Goal: Information Seeking & Learning: Find specific fact

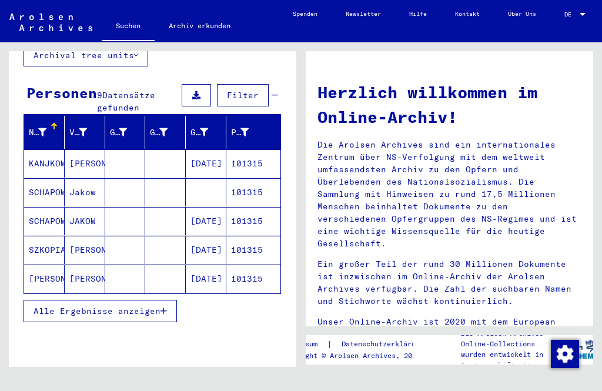
scroll to position [92, 0]
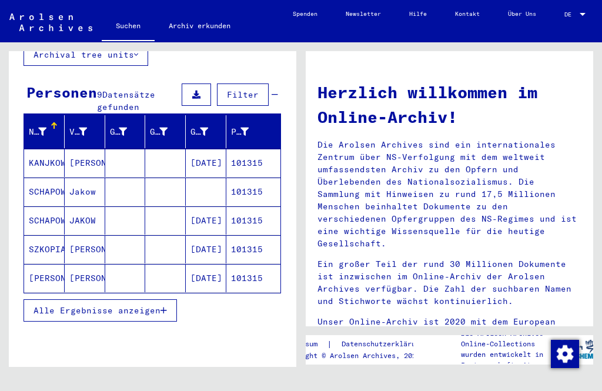
click at [54, 305] on span "Alle Ergebnisse anzeigen" at bounding box center [96, 310] width 127 height 11
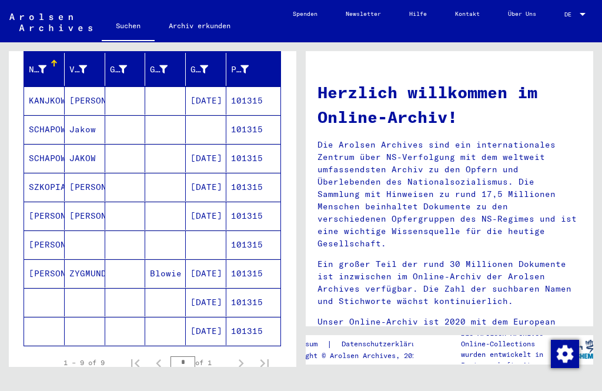
scroll to position [160, 0]
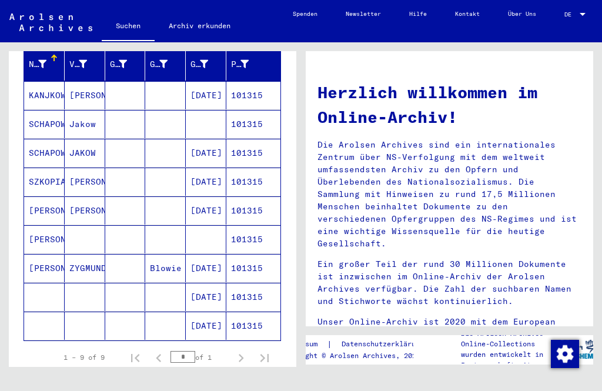
click at [41, 289] on mat-cell at bounding box center [44, 297] width 41 height 28
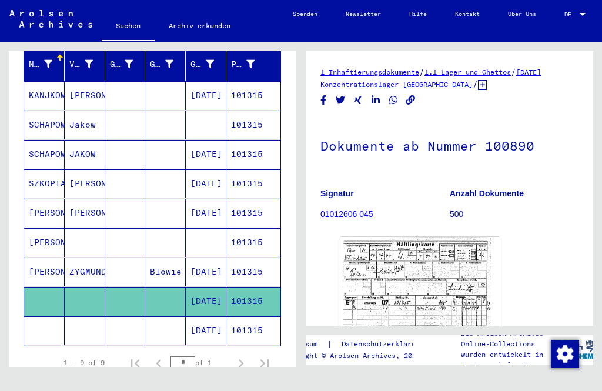
click at [386, 290] on img at bounding box center [420, 293] width 162 height 113
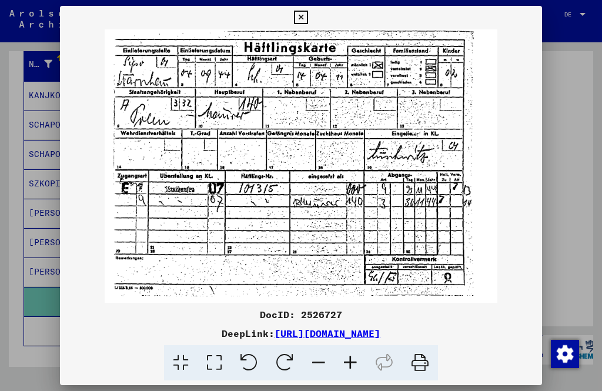
click at [307, 21] on icon at bounding box center [301, 18] width 14 height 14
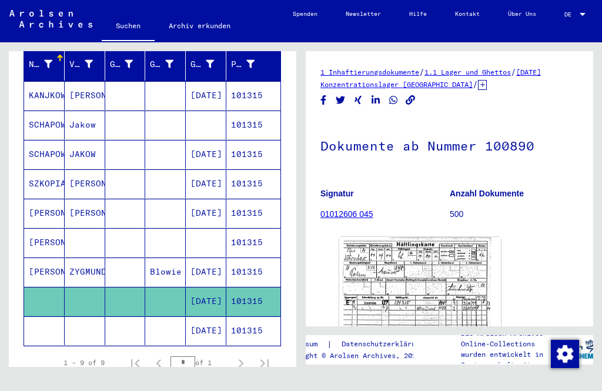
click at [55, 321] on mat-cell at bounding box center [44, 330] width 41 height 29
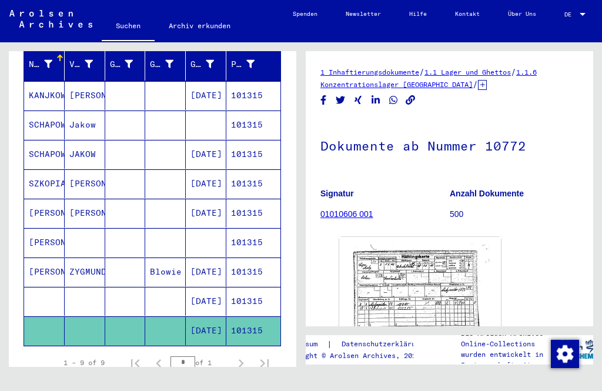
click at [416, 279] on img at bounding box center [420, 294] width 162 height 114
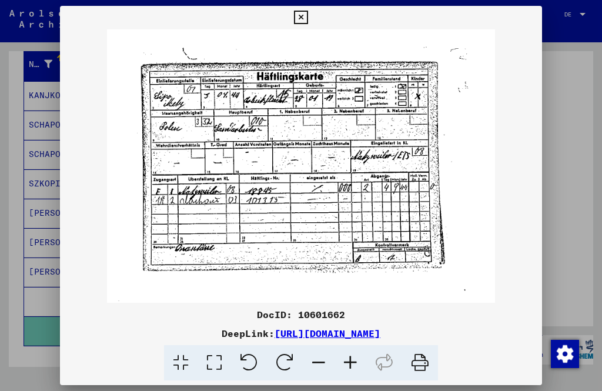
click at [307, 21] on icon at bounding box center [301, 18] width 14 height 14
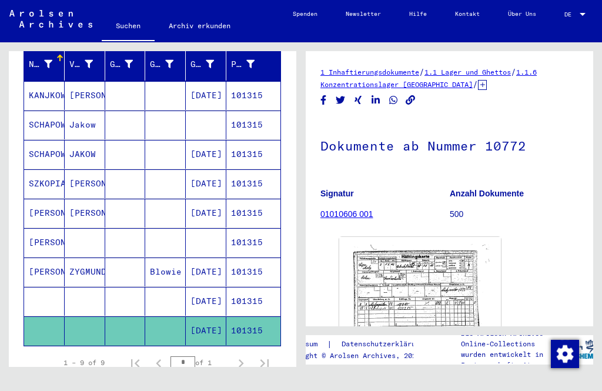
click at [77, 263] on mat-cell "ZYGMUND" at bounding box center [85, 271] width 41 height 29
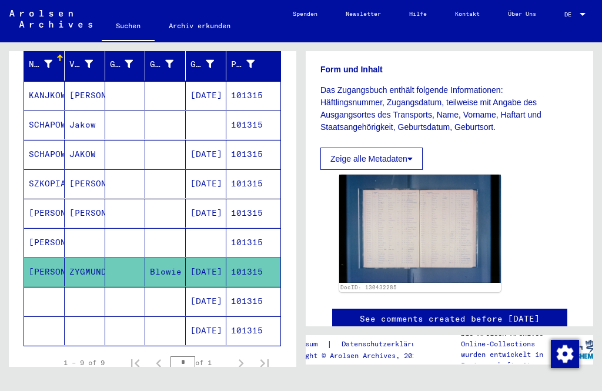
scroll to position [205, 0]
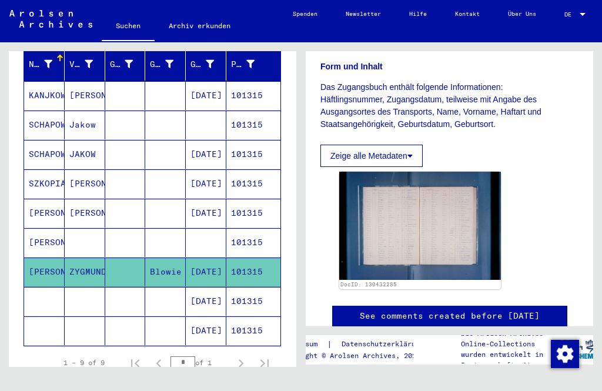
click at [388, 205] on img at bounding box center [420, 226] width 162 height 108
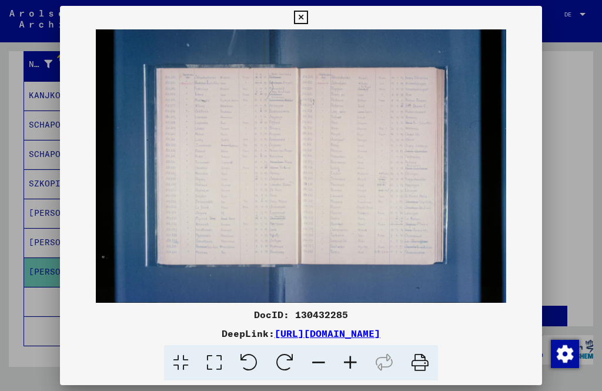
click at [307, 19] on icon at bounding box center [301, 18] width 14 height 14
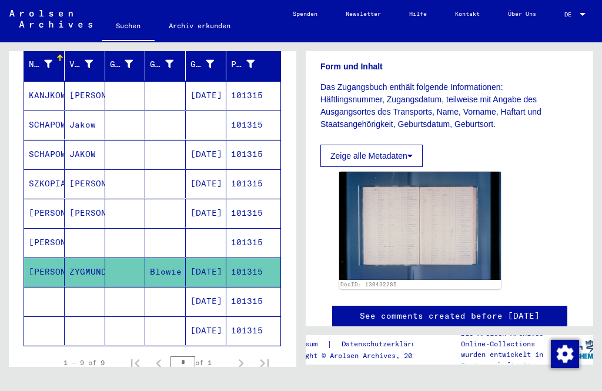
click at [42, 229] on mat-cell "[PERSON_NAME]" at bounding box center [44, 242] width 41 height 29
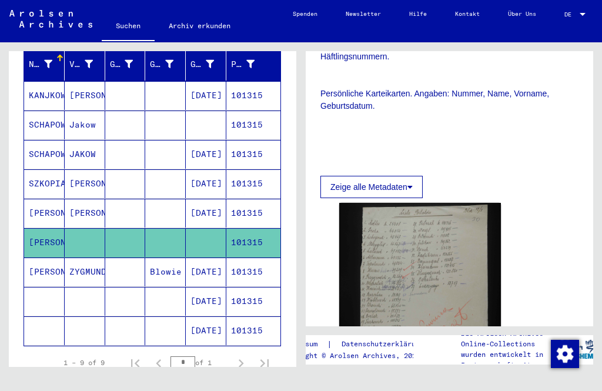
scroll to position [666, 0]
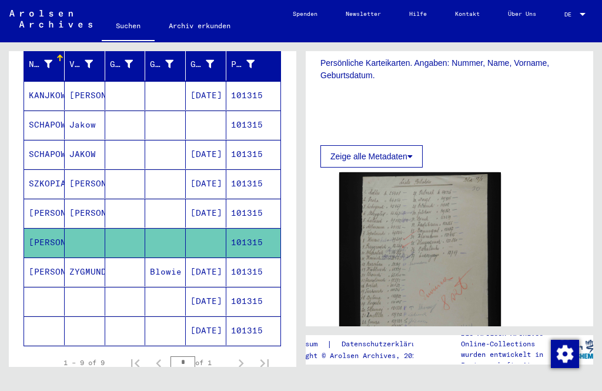
click at [404, 208] on img at bounding box center [420, 293] width 162 height 243
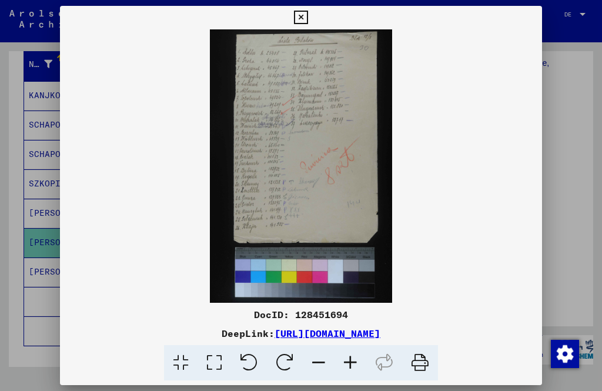
click at [307, 19] on icon at bounding box center [301, 18] width 14 height 14
